Goal: Task Accomplishment & Management: Complete application form

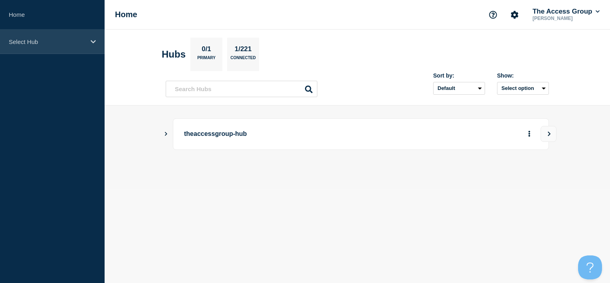
click at [45, 46] on div "Select Hub" at bounding box center [52, 42] width 105 height 24
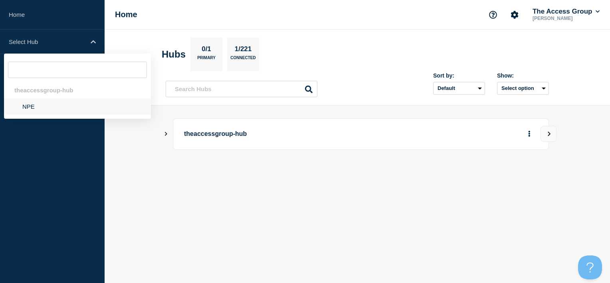
click at [38, 111] on li "NPE" at bounding box center [77, 106] width 147 height 16
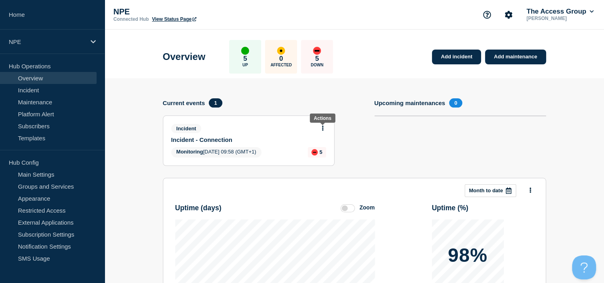
click at [326, 125] on button at bounding box center [323, 128] width 7 height 7
click at [318, 157] on link "Update incident" at bounding box center [322, 158] width 39 height 6
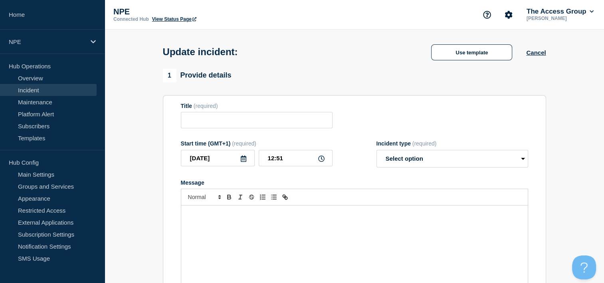
type input "Incident - Connection"
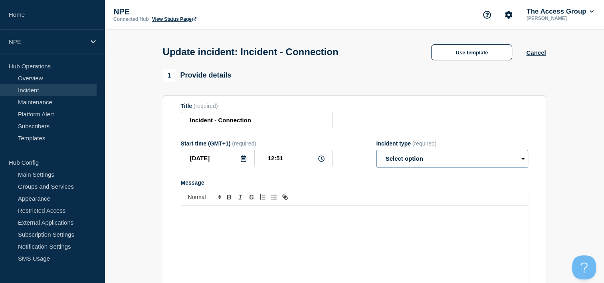
click at [435, 157] on select "Select option Investigating Identified Monitoring Resolved" at bounding box center [453, 159] width 152 height 18
click at [409, 163] on select "Select option Investigating Identified Monitoring Resolved" at bounding box center [453, 159] width 152 height 18
click at [377, 152] on select "Select option Investigating Identified Monitoring Resolved" at bounding box center [453, 159] width 152 height 18
click at [313, 225] on div "Message" at bounding box center [354, 253] width 347 height 96
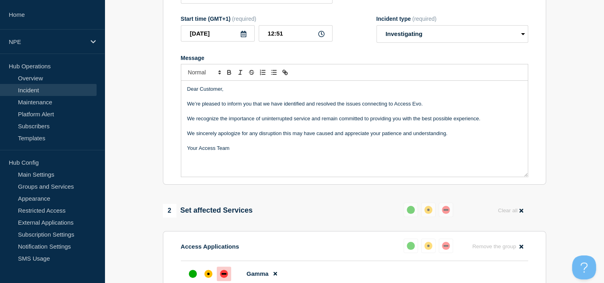
scroll to position [120, 0]
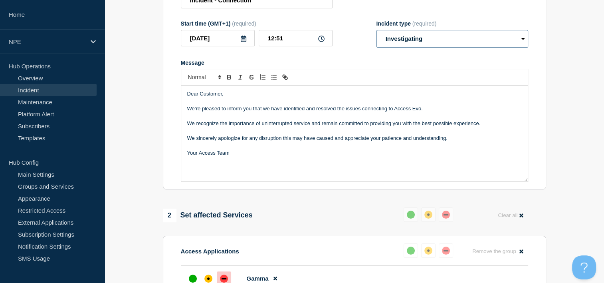
click at [470, 41] on select "Select option Investigating Identified Monitoring Resolved" at bounding box center [453, 39] width 152 height 18
click at [377, 32] on select "Select option Investigating Identified Monitoring Resolved" at bounding box center [453, 39] width 152 height 18
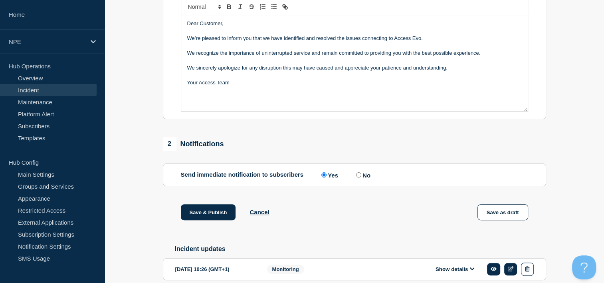
scroll to position [240, 0]
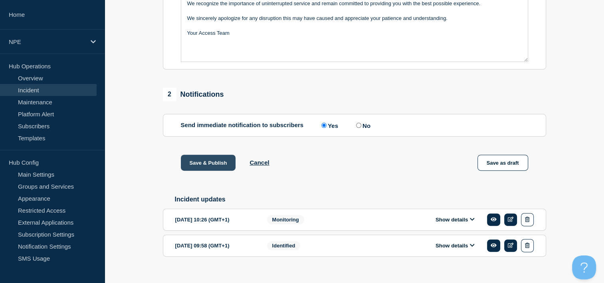
click at [205, 167] on button "Save & Publish" at bounding box center [208, 163] width 55 height 16
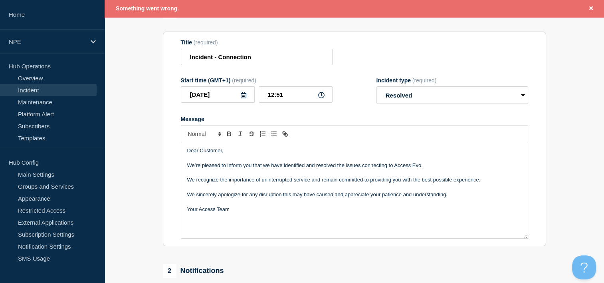
scroll to position [17, 0]
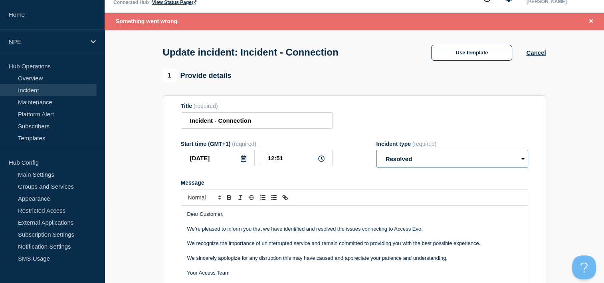
click at [463, 161] on select "Select option Investigating Identified Monitoring Resolved" at bounding box center [453, 159] width 152 height 18
click at [377, 152] on select "Select option Investigating Identified Monitoring Resolved" at bounding box center [453, 159] width 152 height 18
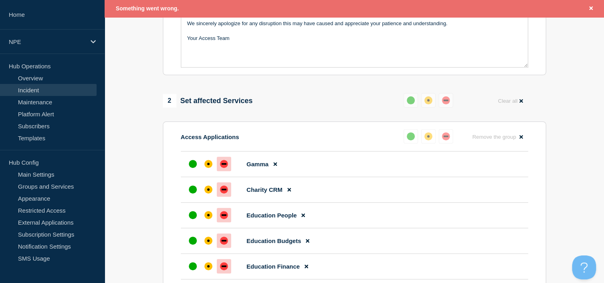
scroll to position [256, 0]
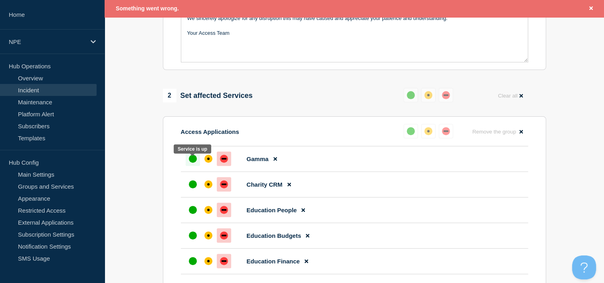
click at [193, 163] on div "up" at bounding box center [193, 159] width 8 height 8
click at [191, 186] on div "up" at bounding box center [193, 184] width 8 height 8
click at [191, 188] on div "up" at bounding box center [193, 184] width 8 height 8
click at [189, 217] on div at bounding box center [193, 210] width 14 height 14
click at [193, 239] on div "up" at bounding box center [193, 235] width 8 height 8
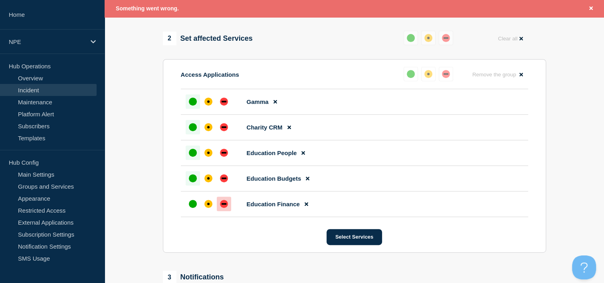
scroll to position [336, 0]
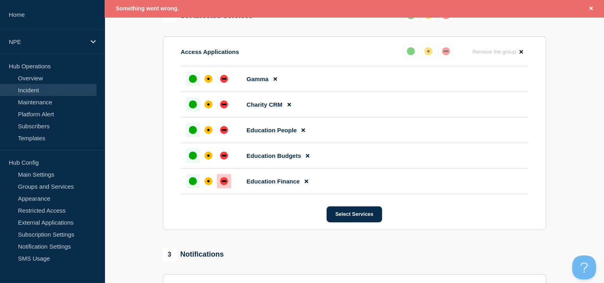
click at [190, 185] on div "up" at bounding box center [193, 181] width 8 height 8
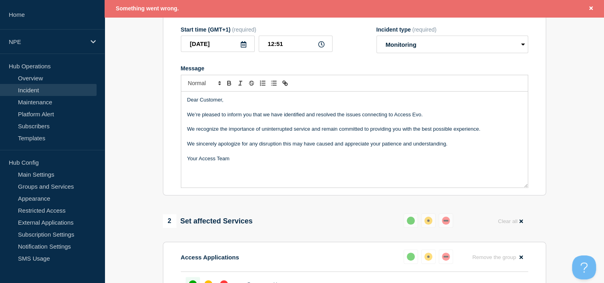
scroll to position [114, 0]
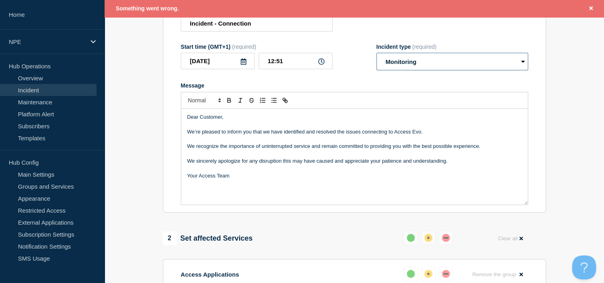
click at [466, 66] on select "Select option Investigating Identified Monitoring Resolved" at bounding box center [453, 62] width 152 height 18
click at [377, 55] on select "Select option Investigating Identified Monitoring Resolved" at bounding box center [453, 62] width 152 height 18
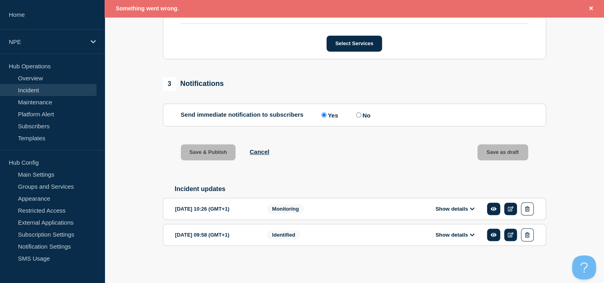
scroll to position [354, 0]
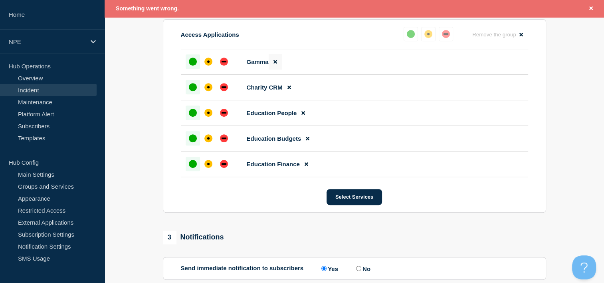
click at [278, 65] on button at bounding box center [275, 62] width 13 height 16
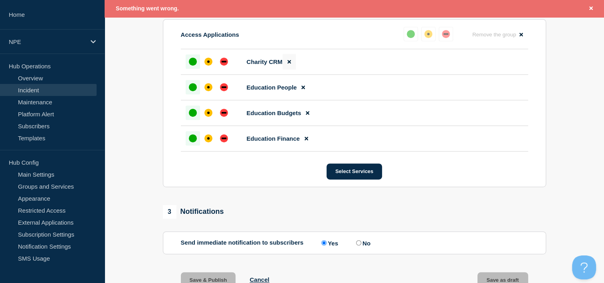
click at [286, 65] on button at bounding box center [289, 62] width 13 height 16
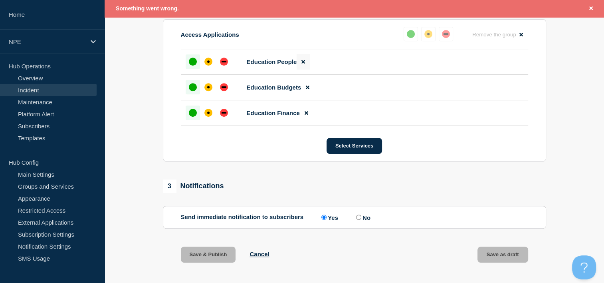
click at [299, 64] on button at bounding box center [303, 62] width 13 height 16
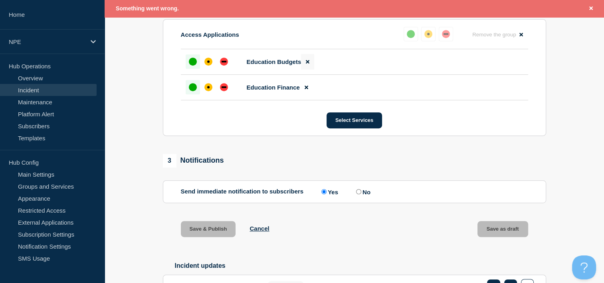
click at [307, 64] on icon at bounding box center [308, 62] width 4 height 4
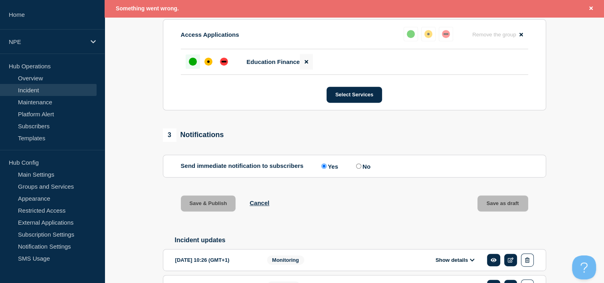
click at [308, 64] on icon at bounding box center [307, 62] width 4 height 4
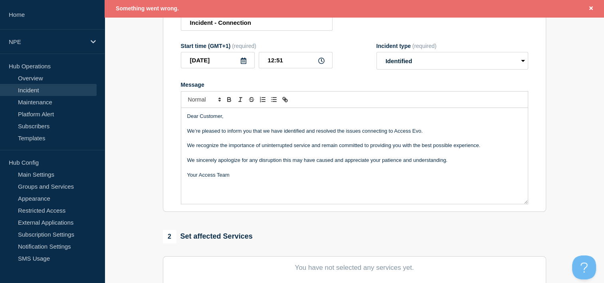
scroll to position [73, 0]
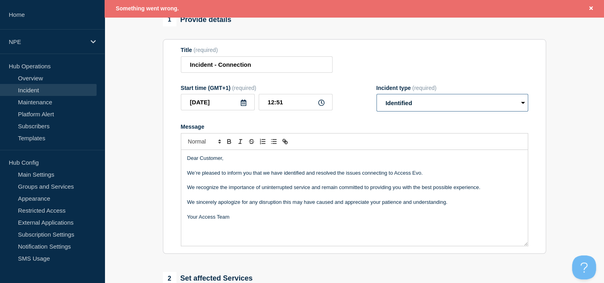
click at [430, 108] on select "Select option Investigating Identified Monitoring Resolved" at bounding box center [453, 103] width 152 height 18
select select "resolved"
click at [377, 96] on select "Select option Investigating Identified Monitoring Resolved" at bounding box center [453, 103] width 152 height 18
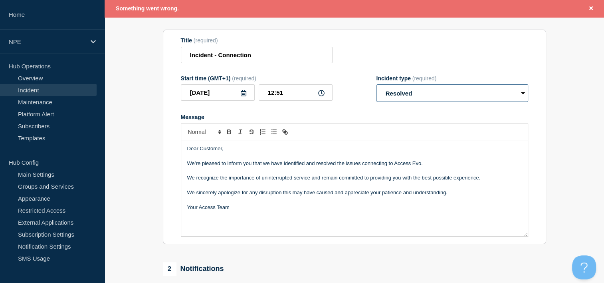
scroll to position [32, 0]
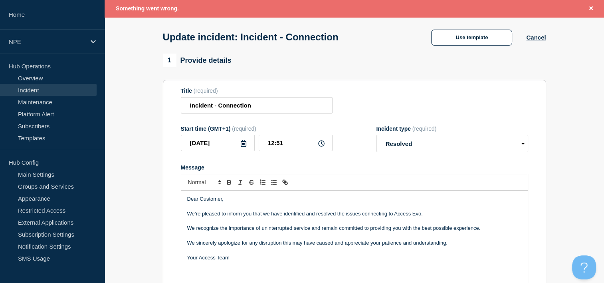
click at [174, 8] on span "Something went wrong." at bounding box center [147, 8] width 63 height 6
click at [593, 10] on icon "Close banner" at bounding box center [592, 8] width 4 height 4
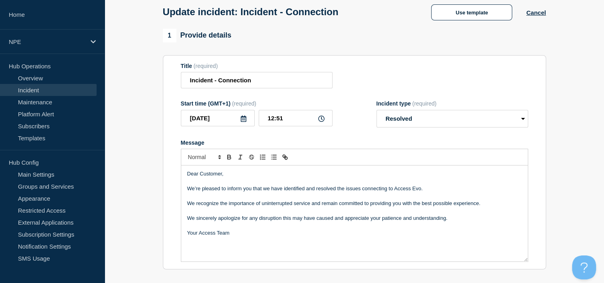
scroll to position [0, 0]
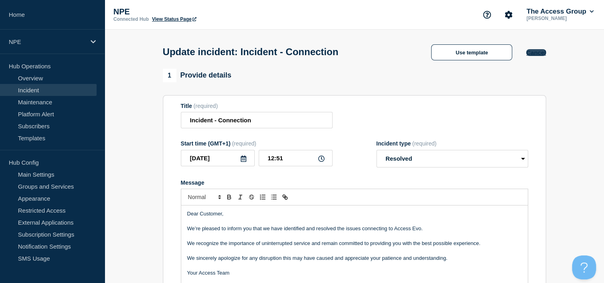
click at [536, 52] on button "Cancel" at bounding box center [537, 52] width 20 height 7
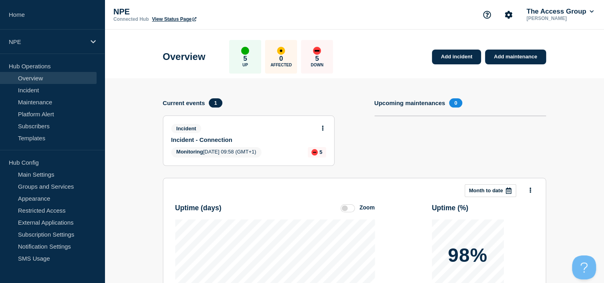
click at [323, 128] on icon at bounding box center [323, 127] width 2 height 5
click at [326, 147] on link "View incident" at bounding box center [319, 147] width 33 height 6
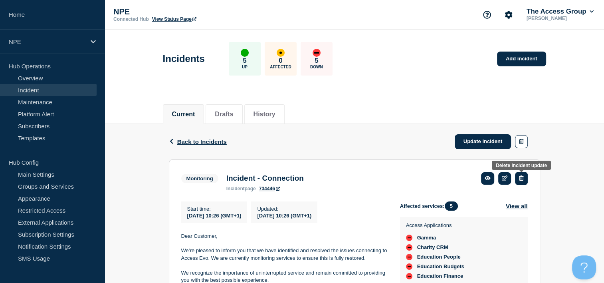
click at [521, 180] on icon "button" at bounding box center [521, 177] width 4 height 5
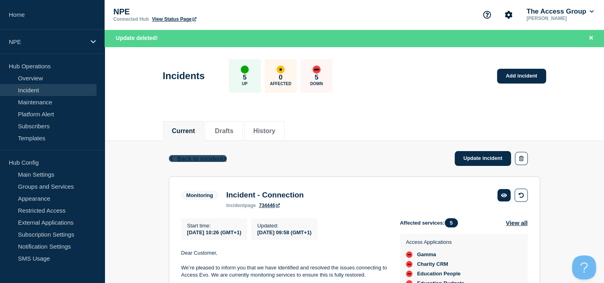
click at [192, 158] on span "Back to Incidents" at bounding box center [202, 158] width 50 height 7
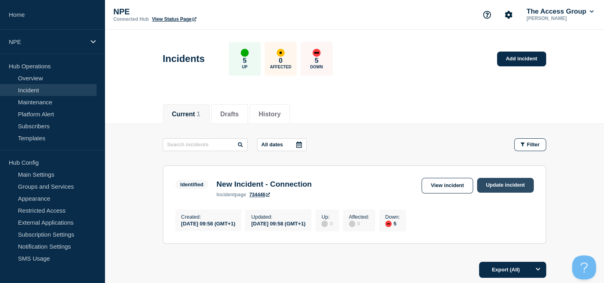
click at [514, 183] on link "Update incident" at bounding box center [505, 185] width 57 height 15
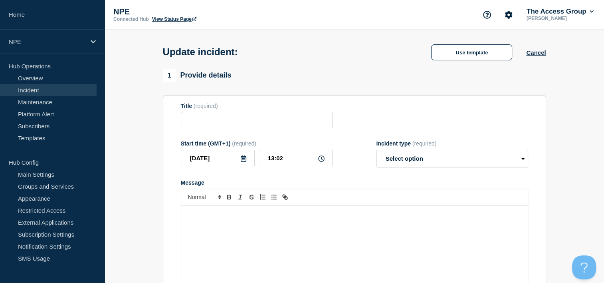
type input "New Incident - Connection"
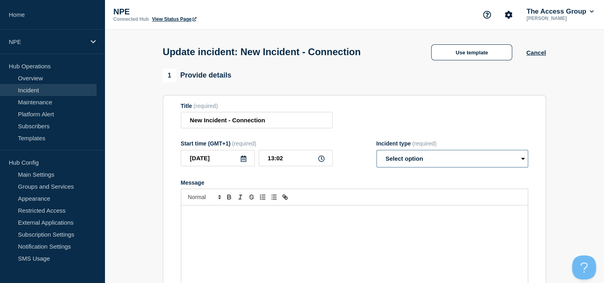
click at [501, 159] on select "Select option Investigating Identified Monitoring Resolved" at bounding box center [453, 159] width 152 height 18
select select "resolved"
click at [377, 152] on select "Select option Investigating Identified Monitoring Resolved" at bounding box center [453, 159] width 152 height 18
click at [311, 217] on p "Message" at bounding box center [354, 213] width 335 height 7
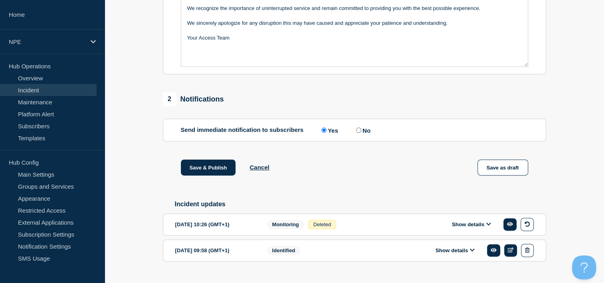
scroll to position [240, 0]
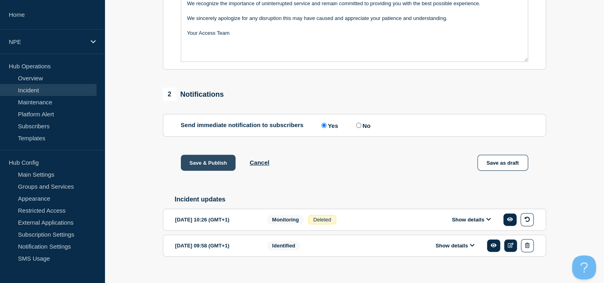
click at [208, 164] on button "Save & Publish" at bounding box center [208, 163] width 55 height 16
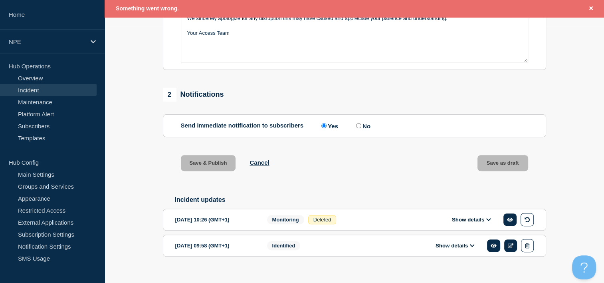
click at [492, 222] on button "Show details" at bounding box center [472, 219] width 44 height 7
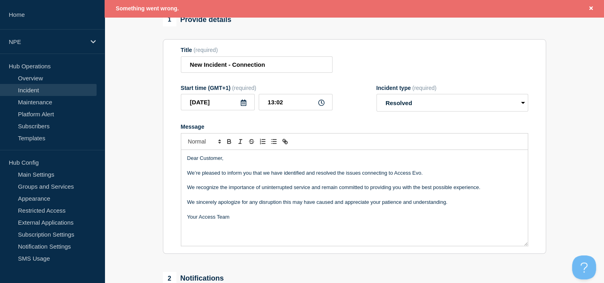
scroll to position [0, 0]
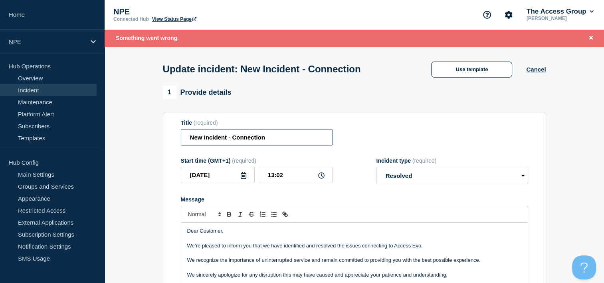
click at [275, 143] on input "New Incident - Connection" at bounding box center [257, 137] width 152 height 16
click at [172, 140] on section "Title (required) New Incident - Connection Start time (GMT+1) (required) 2025-1…" at bounding box center [355, 219] width 384 height 215
click at [200, 139] on input "New Incident - Connection" at bounding box center [257, 137] width 152 height 16
click at [473, 107] on div "1 Provide details Title (required) New Incident - Connection Start time (GMT+1)…" at bounding box center [355, 205] width 384 height 241
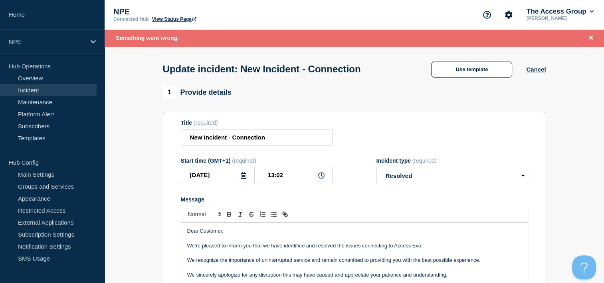
click at [320, 179] on icon at bounding box center [321, 175] width 6 height 6
click at [320, 177] on icon at bounding box center [321, 175] width 6 height 6
click at [247, 179] on input "[DATE]" at bounding box center [218, 175] width 74 height 16
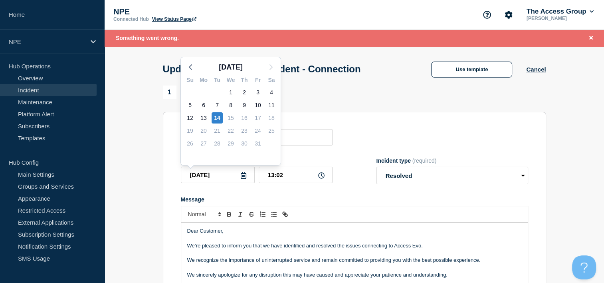
click at [353, 139] on div "Title (required) New Incident - Connection" at bounding box center [355, 132] width 348 height 26
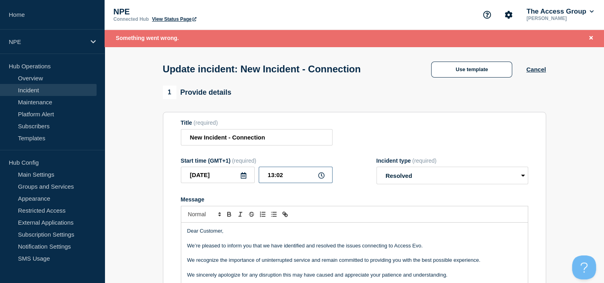
click at [290, 177] on input "13:02" at bounding box center [296, 175] width 74 height 16
drag, startPoint x: 290, startPoint y: 177, endPoint x: 266, endPoint y: 178, distance: 23.6
click at [266, 178] on input "13:02" at bounding box center [296, 175] width 74 height 16
click at [353, 155] on form "Title (required) New Incident - Connection Start time (GMT+1) (required) 2025-1…" at bounding box center [355, 218] width 348 height 199
click at [297, 179] on input "13:02" at bounding box center [296, 175] width 74 height 16
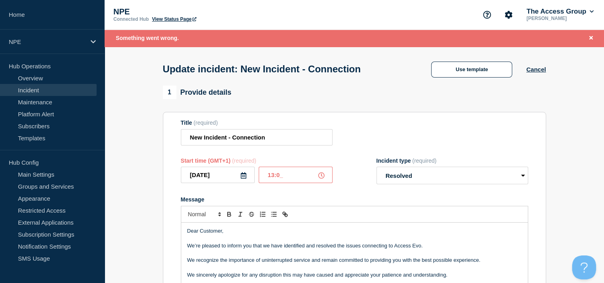
type input "13:05"
click at [474, 182] on select "Select option Investigating Identified Monitoring Resolved" at bounding box center [453, 176] width 152 height 18
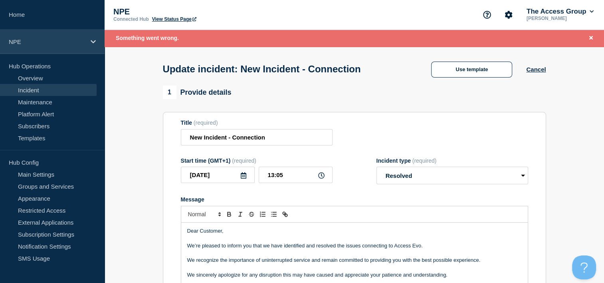
click at [36, 40] on p "NPE" at bounding box center [47, 41] width 77 height 7
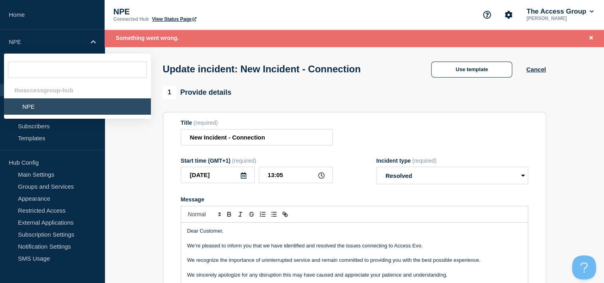
click at [39, 108] on li "NPE" at bounding box center [77, 106] width 147 height 16
click at [470, 93] on div "1 Provide details" at bounding box center [355, 92] width 384 height 14
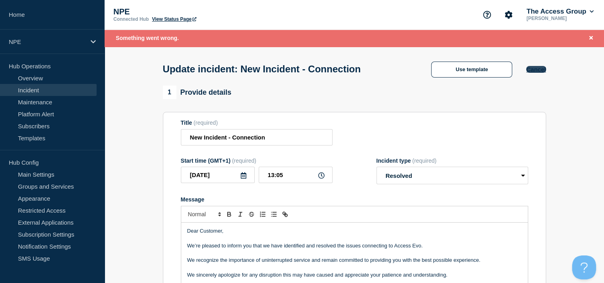
click at [534, 73] on button "Cancel" at bounding box center [537, 69] width 20 height 7
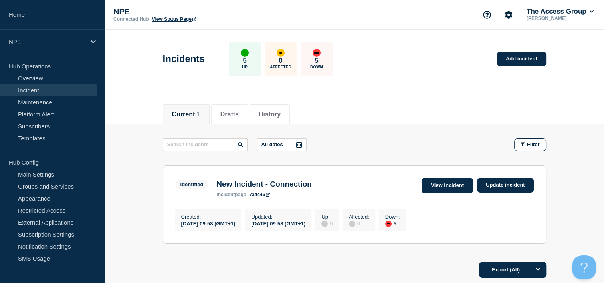
click at [455, 186] on link "View incident" at bounding box center [448, 186] width 52 height 16
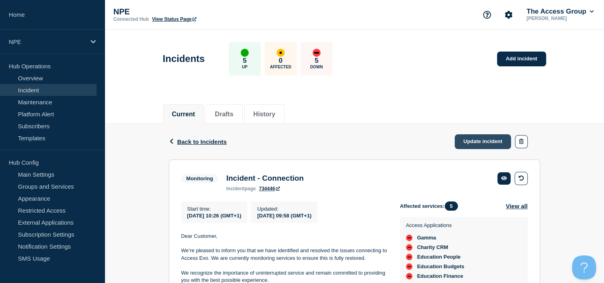
click at [480, 144] on link "Update incident" at bounding box center [483, 141] width 57 height 15
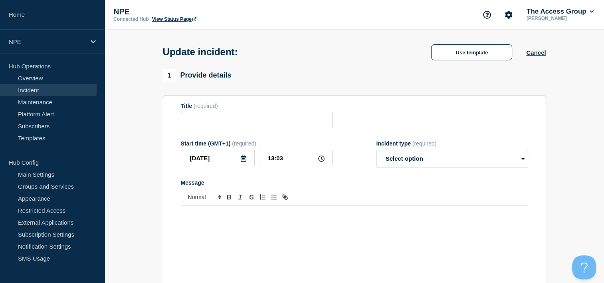
type input "New Incident - Connection"
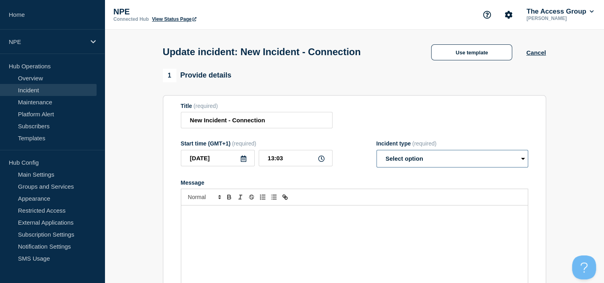
click at [460, 161] on select "Select option Investigating Identified Monitoring Resolved" at bounding box center [453, 159] width 152 height 18
select select "resolved"
click at [377, 152] on select "Select option Investigating Identified Monitoring Resolved" at bounding box center [453, 159] width 152 height 18
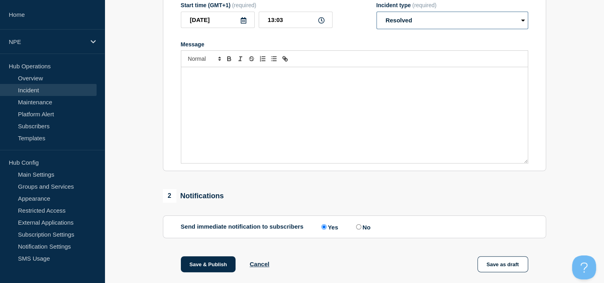
scroll to position [160, 0]
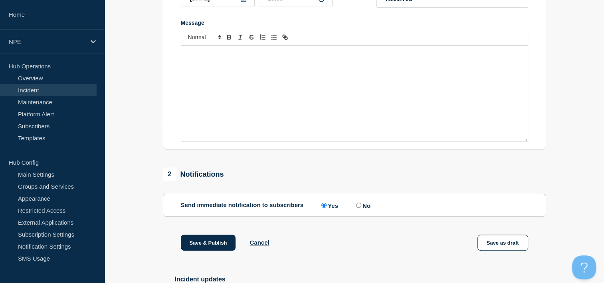
click at [314, 62] on div "Message" at bounding box center [354, 94] width 347 height 96
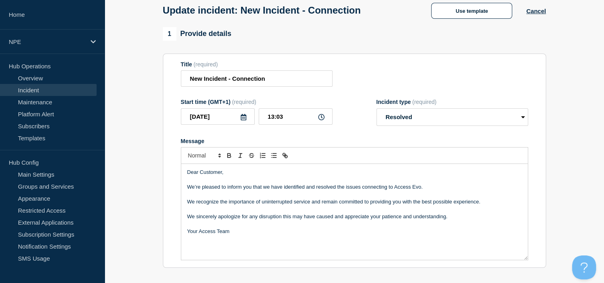
scroll to position [40, 0]
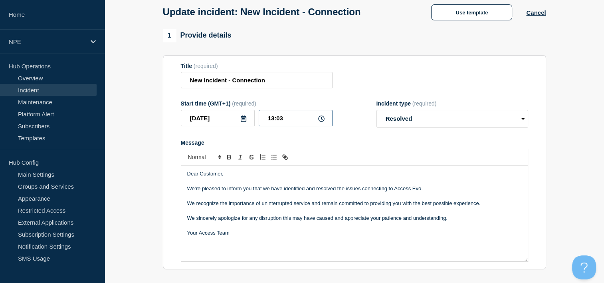
click at [305, 117] on input "13:03" at bounding box center [296, 118] width 74 height 16
type input "13:05"
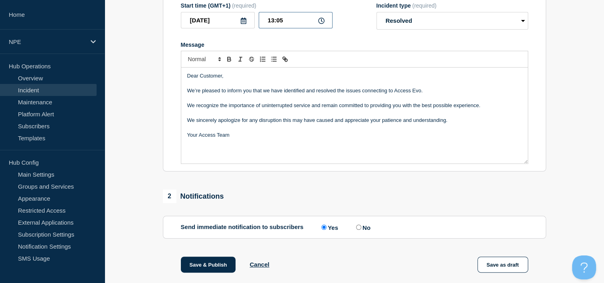
scroll to position [255, 0]
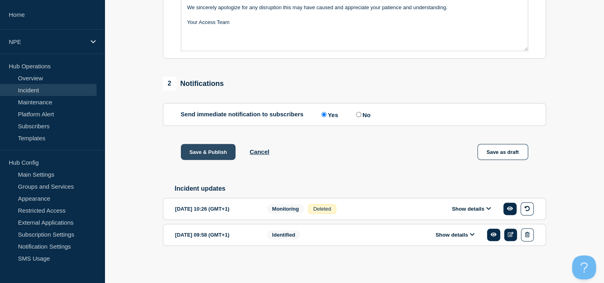
click at [212, 154] on button "Save & Publish" at bounding box center [208, 152] width 55 height 16
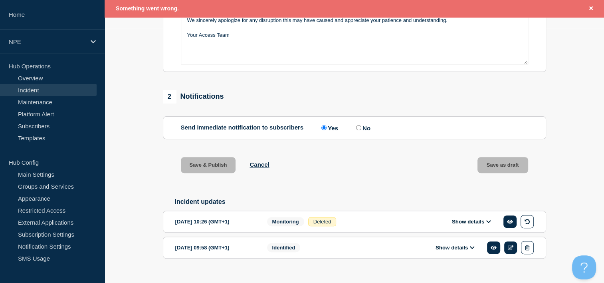
scroll to position [272, 0]
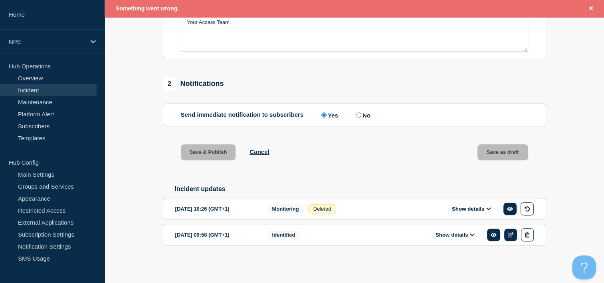
click at [484, 207] on button "Show details" at bounding box center [472, 208] width 44 height 7
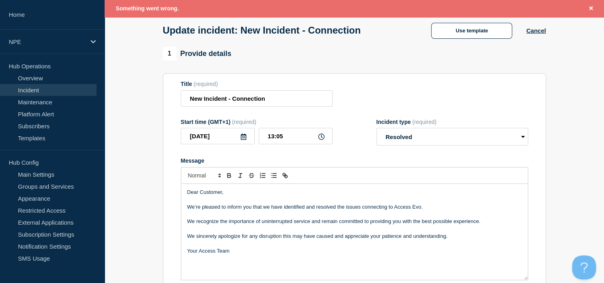
scroll to position [0, 0]
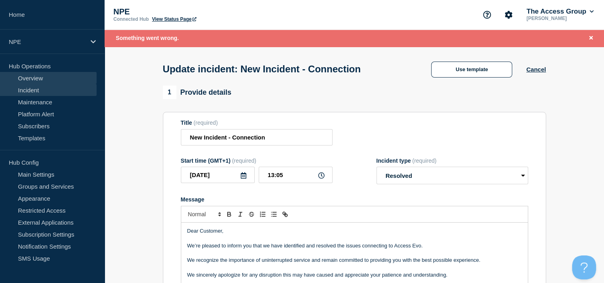
click at [64, 75] on link "Overview" at bounding box center [48, 78] width 97 height 12
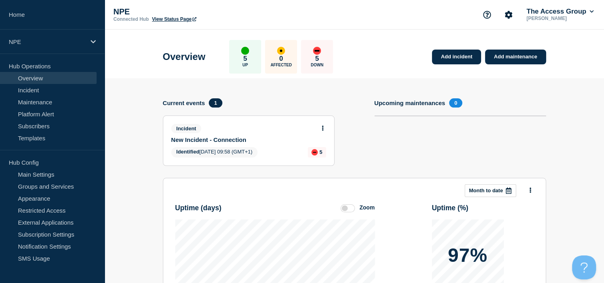
click at [322, 129] on icon at bounding box center [323, 127] width 2 height 5
click at [321, 159] on link "Update incident" at bounding box center [322, 158] width 39 height 6
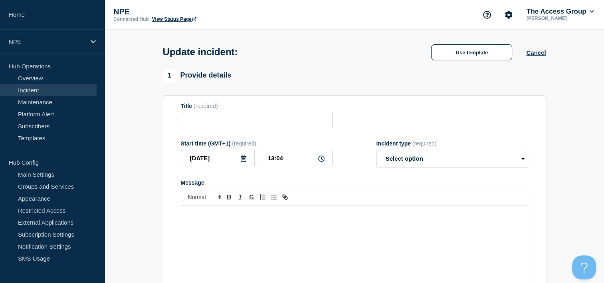
type input "New Incident - Connection"
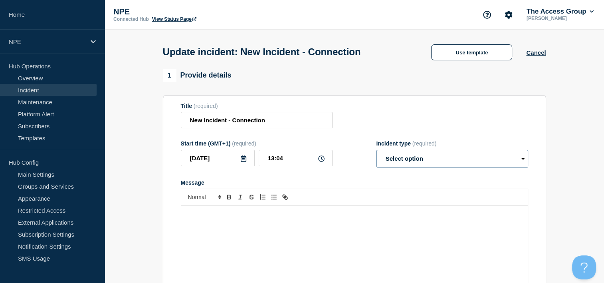
click at [419, 158] on select "Select option Investigating Identified Monitoring Resolved" at bounding box center [453, 159] width 152 height 18
select select "resolved"
click at [377, 152] on select "Select option Investigating Identified Monitoring Resolved" at bounding box center [453, 159] width 152 height 18
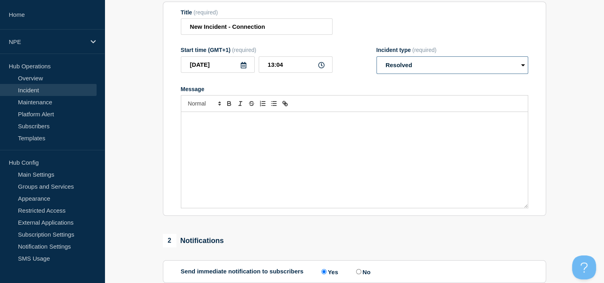
scroll to position [120, 0]
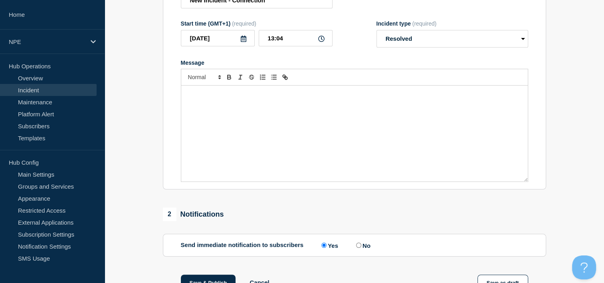
click at [260, 123] on div "Message" at bounding box center [354, 133] width 347 height 96
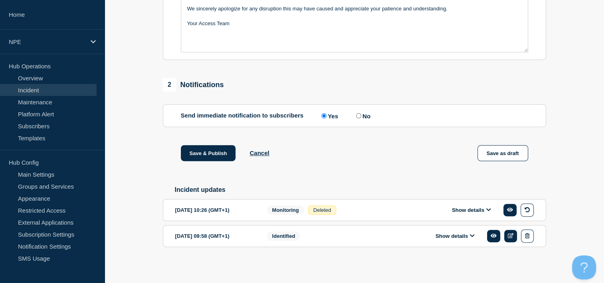
scroll to position [255, 0]
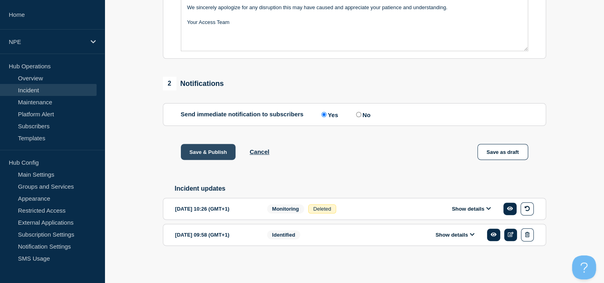
click at [215, 152] on button "Save & Publish" at bounding box center [208, 152] width 55 height 16
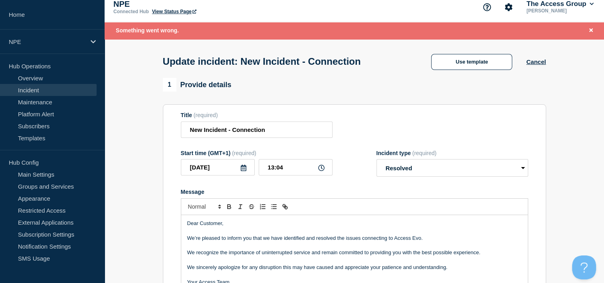
scroll to position [0, 0]
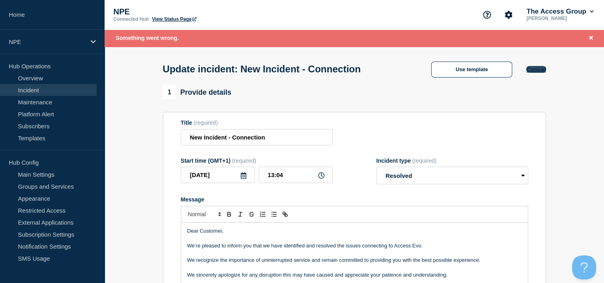
click at [537, 67] on button "Cancel" at bounding box center [537, 69] width 20 height 7
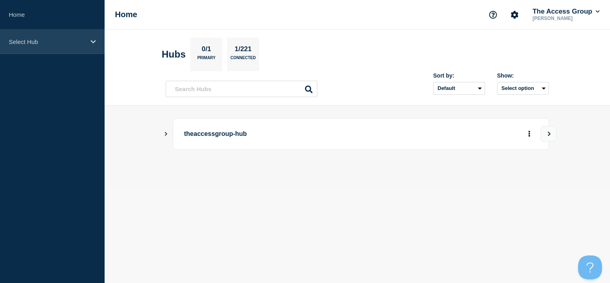
drag, startPoint x: 57, startPoint y: 41, endPoint x: 59, endPoint y: 45, distance: 4.1
click at [57, 41] on p "Select Hub" at bounding box center [47, 41] width 77 height 7
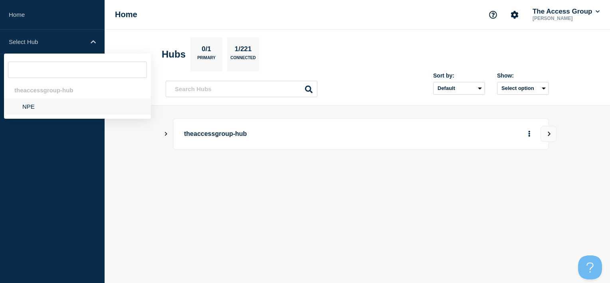
click at [41, 109] on li "NPE" at bounding box center [77, 106] width 147 height 16
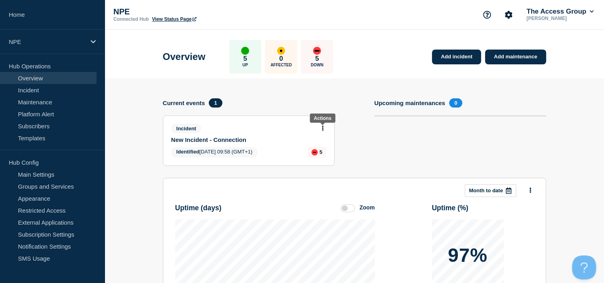
click at [326, 127] on button at bounding box center [323, 128] width 7 height 7
click at [325, 160] on link "Update incident" at bounding box center [322, 158] width 39 height 6
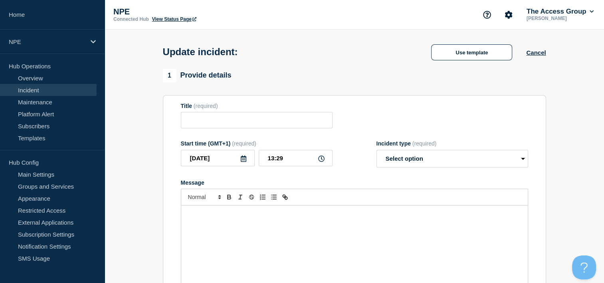
type input "New Incident - Connection"
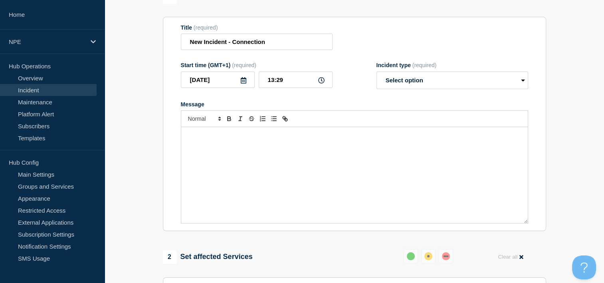
scroll to position [80, 0]
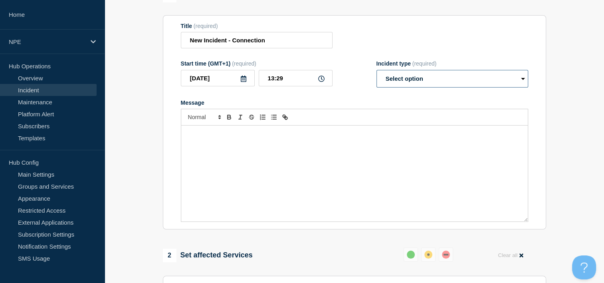
click at [422, 84] on select "Select option Investigating Identified Monitoring Resolved" at bounding box center [453, 79] width 152 height 18
select select "resolved"
click at [377, 72] on select "Select option Investigating Identified Monitoring Resolved" at bounding box center [453, 79] width 152 height 18
click at [326, 137] on p "Message" at bounding box center [354, 133] width 335 height 7
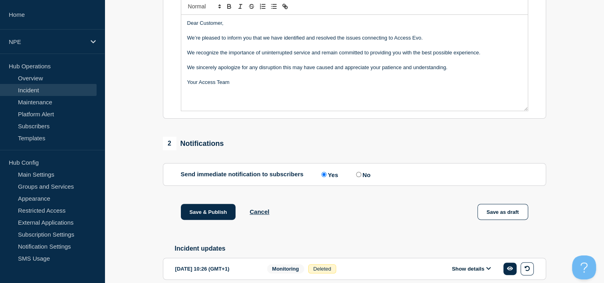
scroll to position [240, 0]
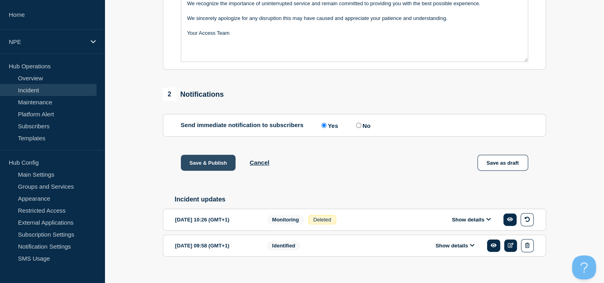
click at [213, 166] on button "Save & Publish" at bounding box center [208, 163] width 55 height 16
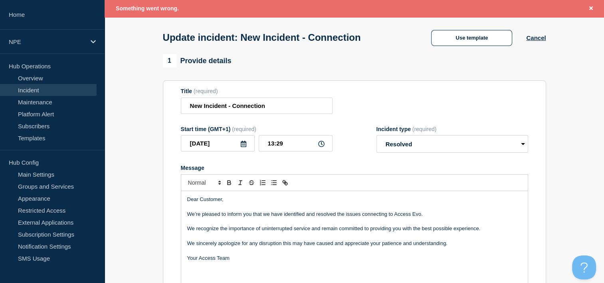
scroll to position [0, 0]
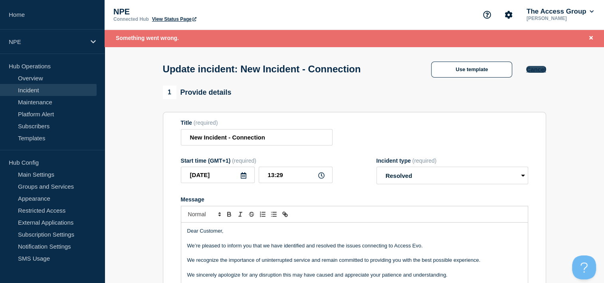
click at [539, 70] on button "Cancel" at bounding box center [537, 69] width 20 height 7
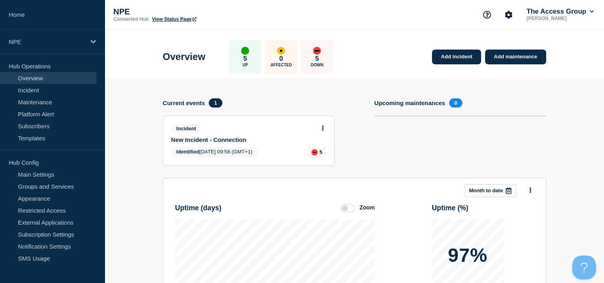
click at [321, 127] on button at bounding box center [323, 128] width 7 height 7
click at [329, 149] on link "View incident" at bounding box center [319, 147] width 33 height 6
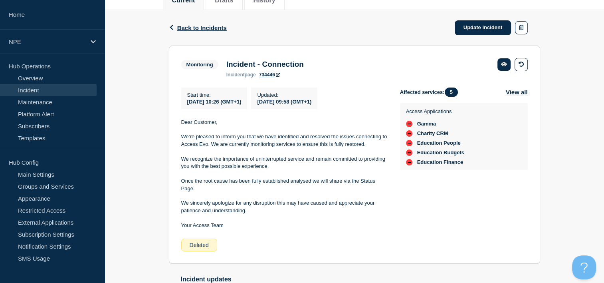
scroll to position [120, 0]
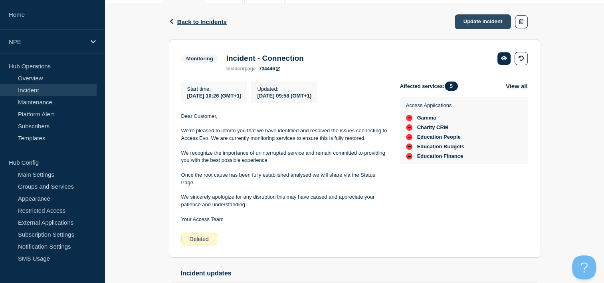
click at [488, 23] on link "Update incident" at bounding box center [483, 21] width 57 height 15
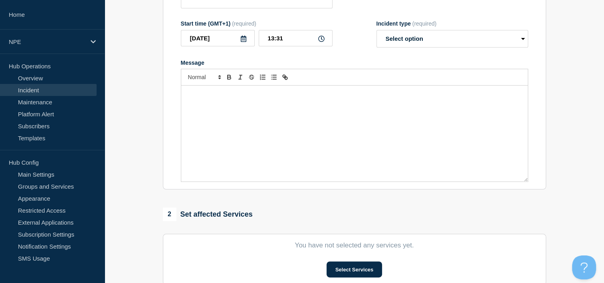
type input "New Incident - Connection"
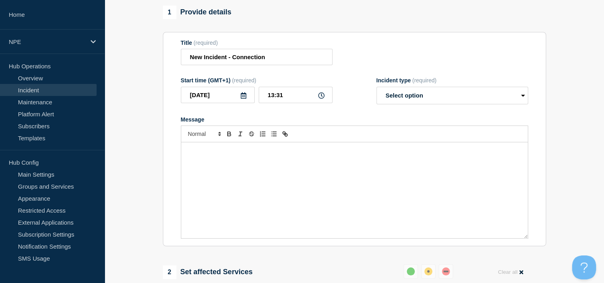
scroll to position [40, 0]
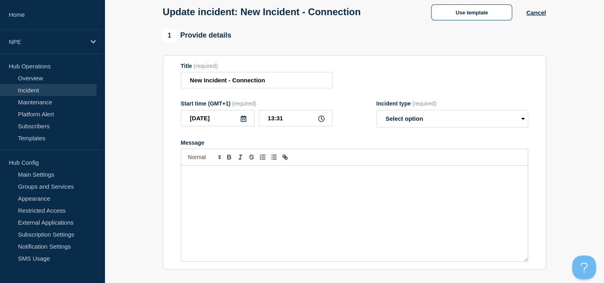
click at [329, 197] on div "Message" at bounding box center [354, 213] width 347 height 96
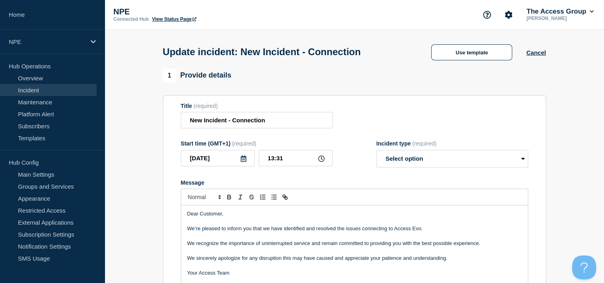
scroll to position [80, 0]
